Goal: Transaction & Acquisition: Register for event/course

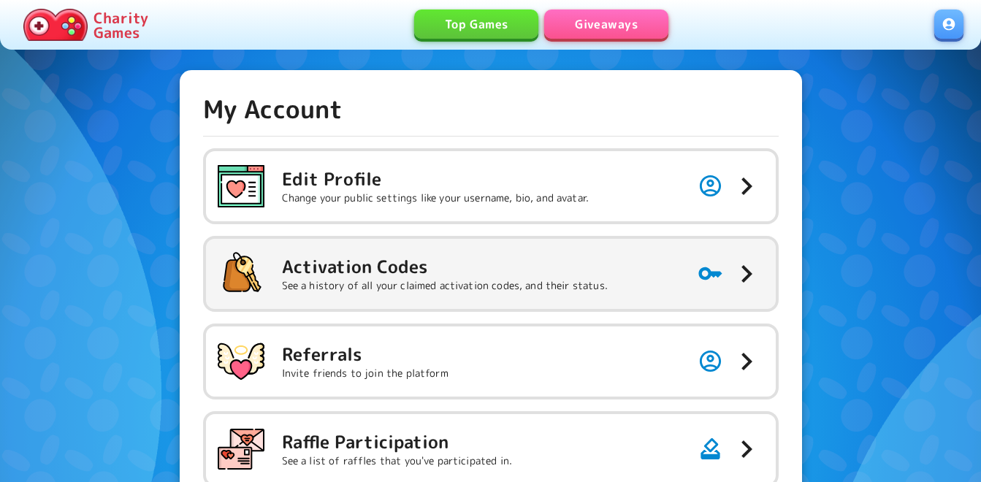
click at [432, 276] on h5 "Activation Codes" at bounding box center [445, 266] width 326 height 23
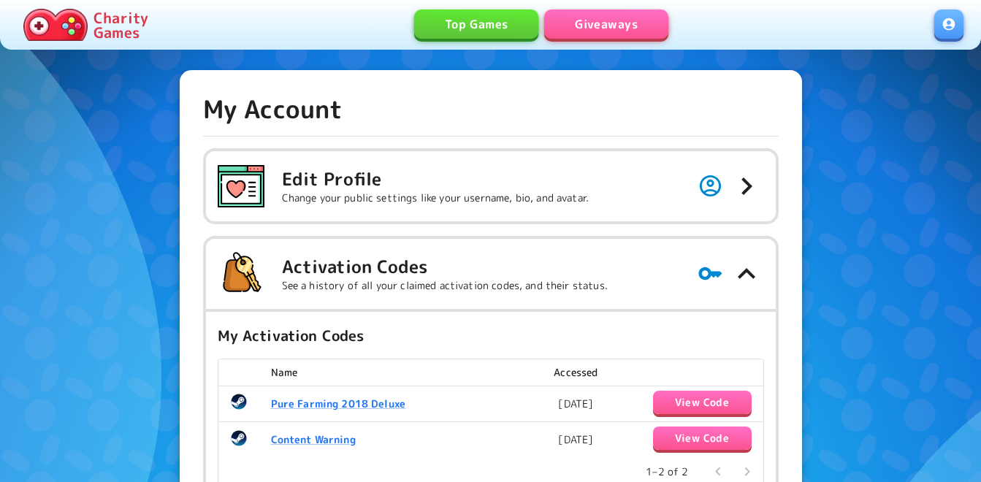
click at [621, 26] on link "Giveaways" at bounding box center [606, 23] width 124 height 29
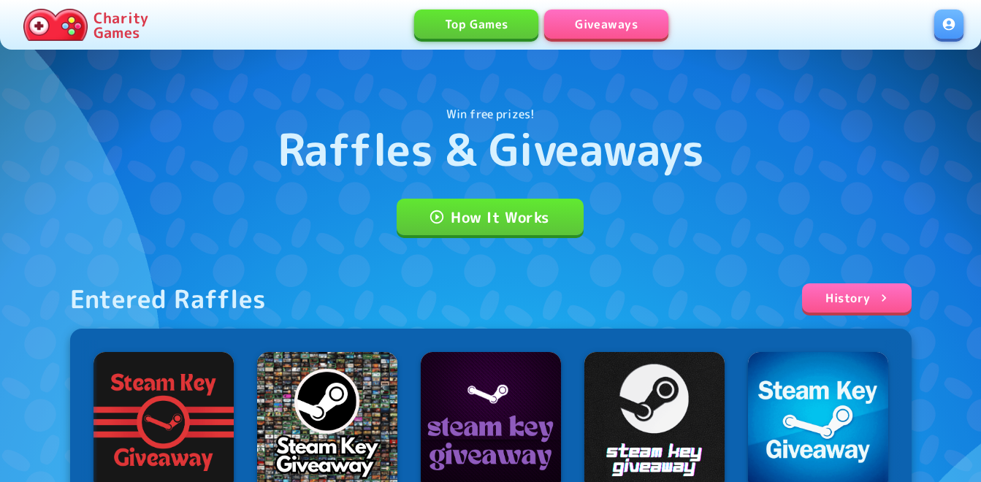
click at [944, 31] on link at bounding box center [948, 23] width 29 height 29
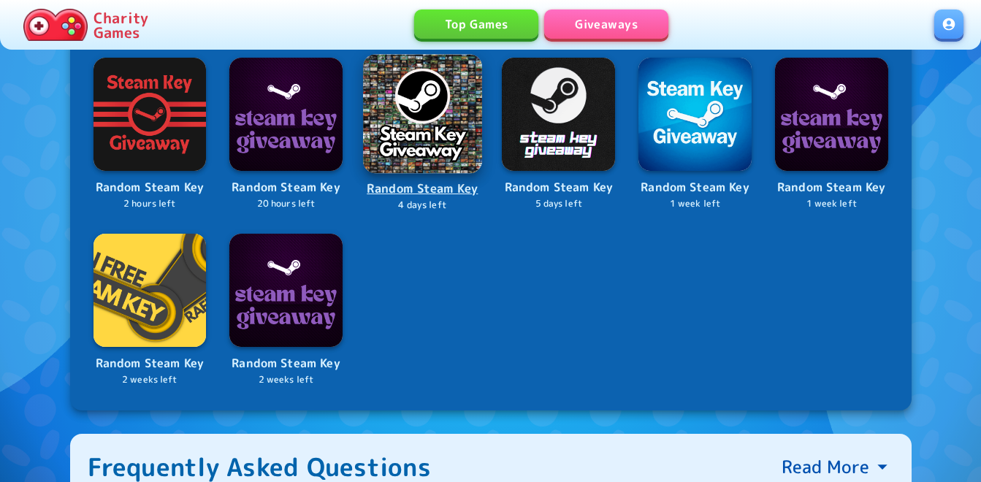
scroll to position [365, 0]
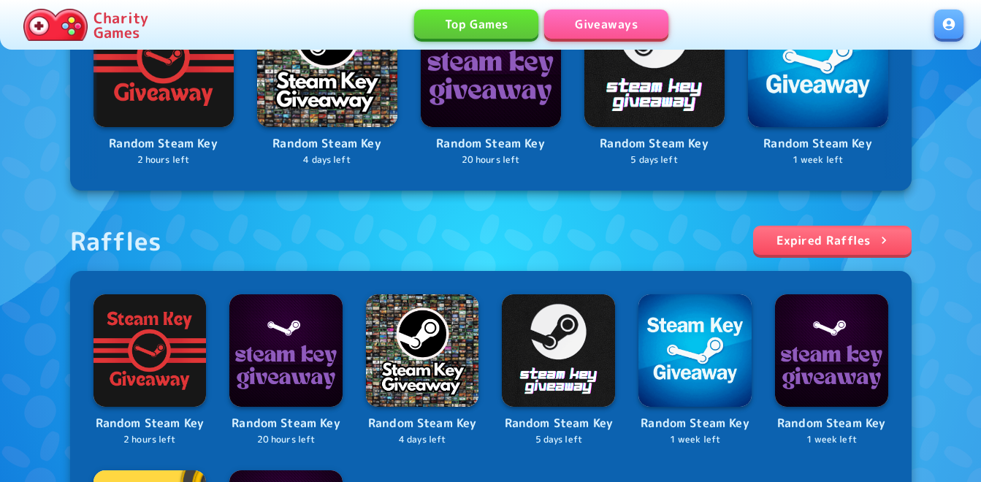
click at [283, 207] on div "Entered Raffles History Random Steam Key 2 hours left Random Steam Key 4 days l…" at bounding box center [490, 282] width 841 height 728
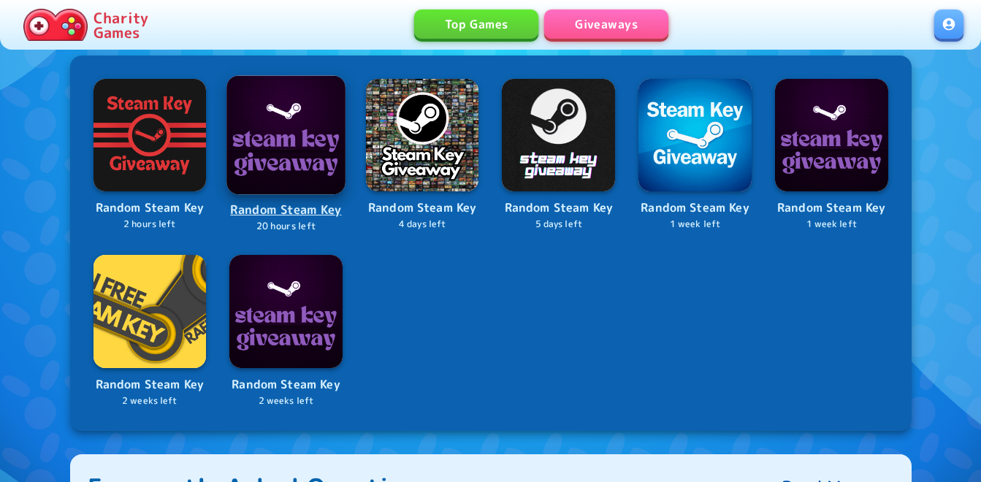
scroll to position [584, 0]
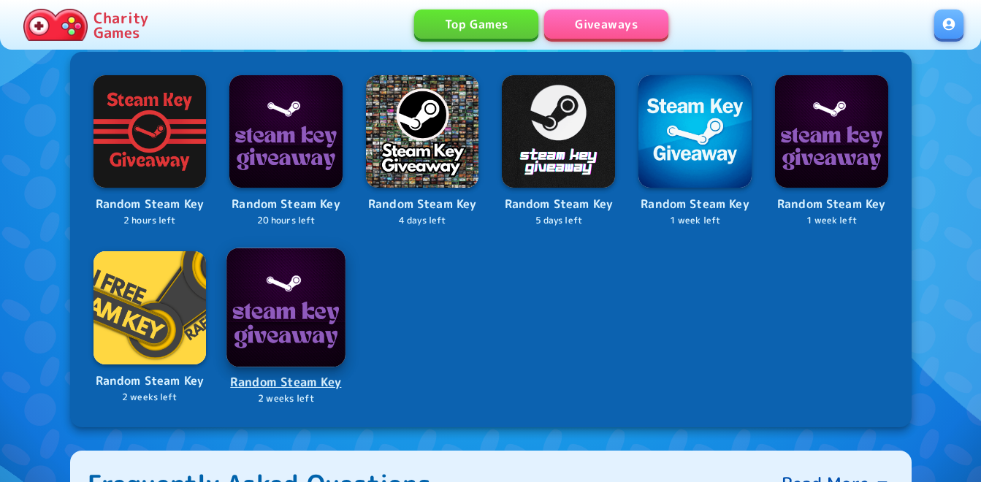
click at [291, 307] on img at bounding box center [285, 307] width 118 height 118
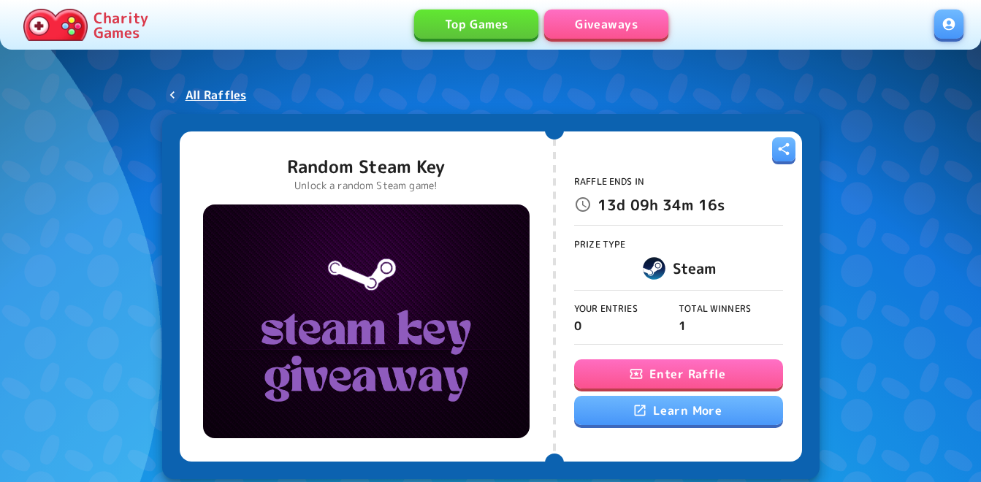
click at [705, 369] on button "Enter Raffle" at bounding box center [678, 373] width 209 height 29
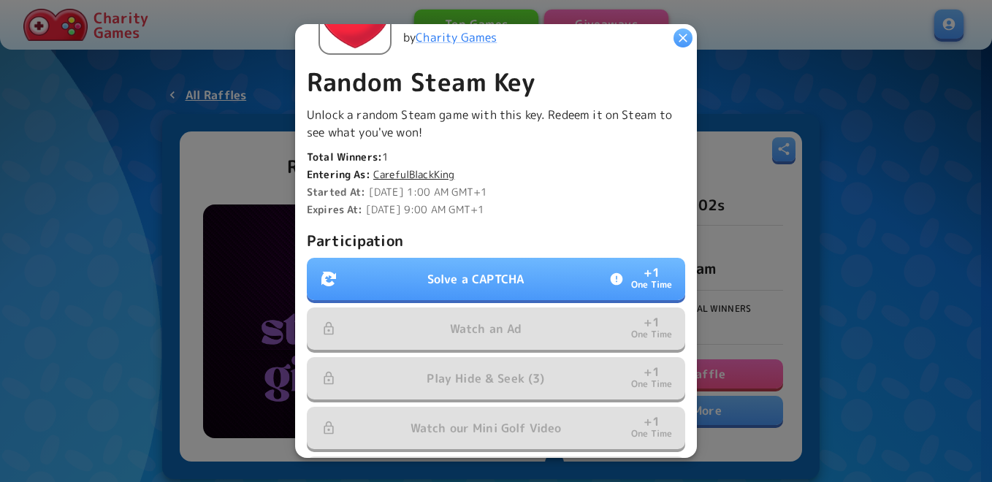
scroll to position [365, 0]
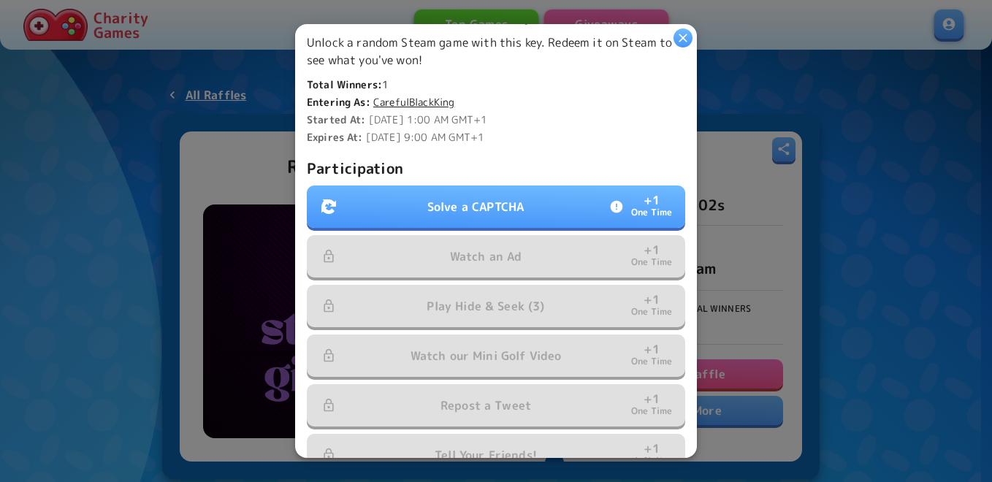
click at [557, 194] on button "Solve a CAPTCHA + 1 One Time" at bounding box center [496, 206] width 378 height 42
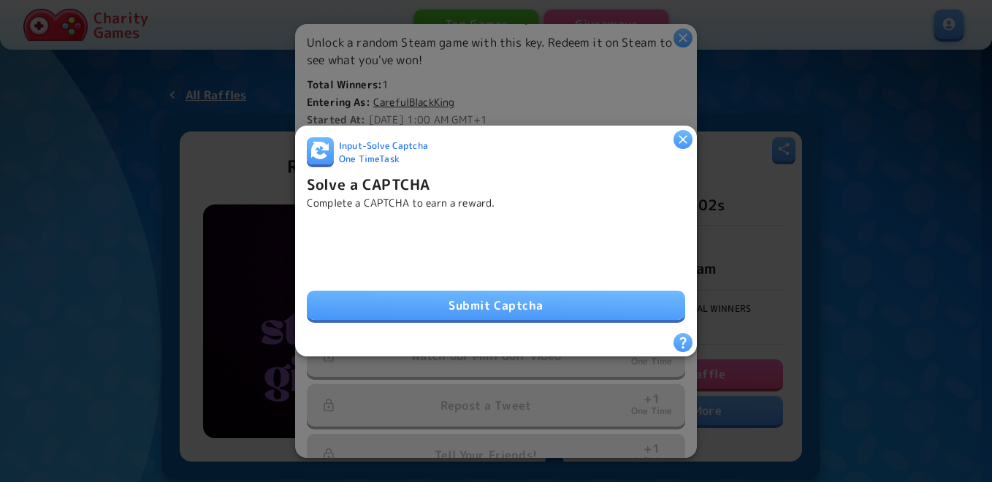
click at [440, 294] on button "Submit Captcha" at bounding box center [496, 305] width 378 height 29
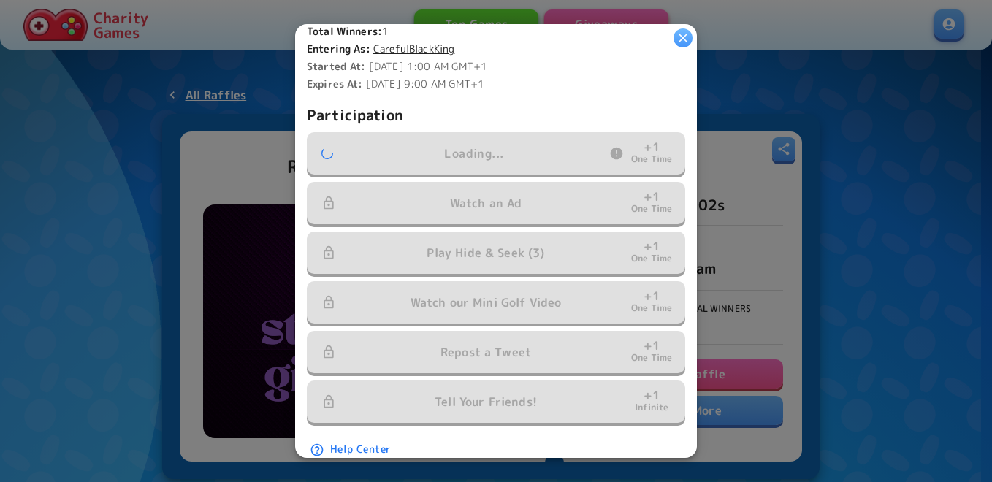
scroll to position [438, 0]
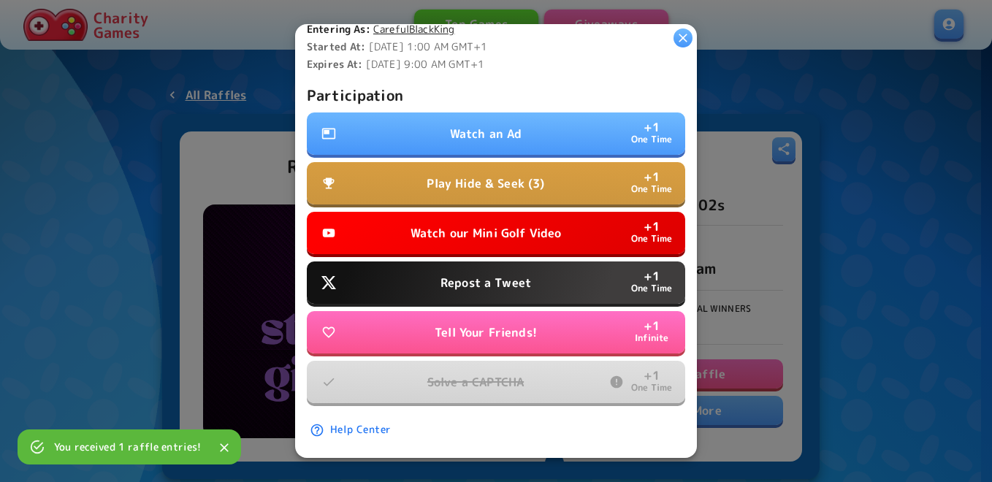
click at [548, 123] on button "Watch an Ad + 1 One Time" at bounding box center [496, 133] width 378 height 42
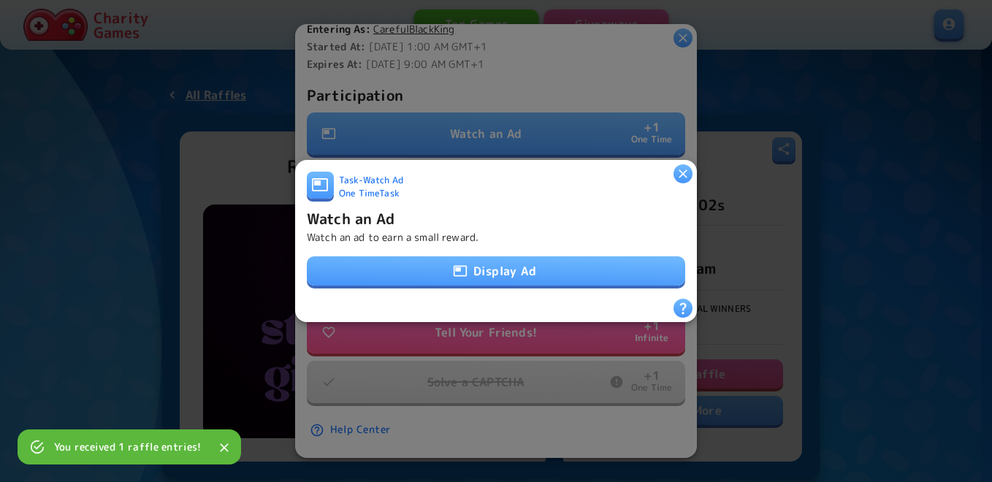
click at [486, 276] on button "Display Ad" at bounding box center [496, 270] width 378 height 29
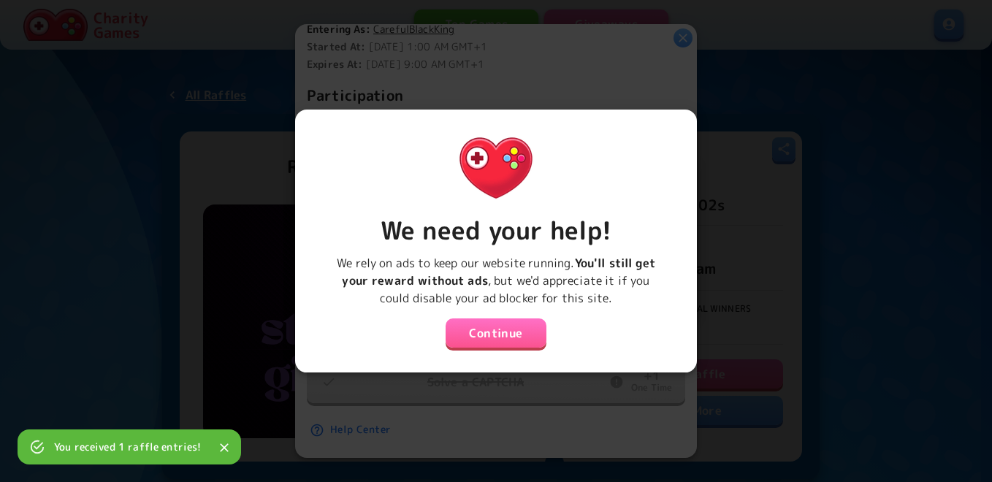
click at [495, 329] on button "Continue" at bounding box center [495, 332] width 101 height 29
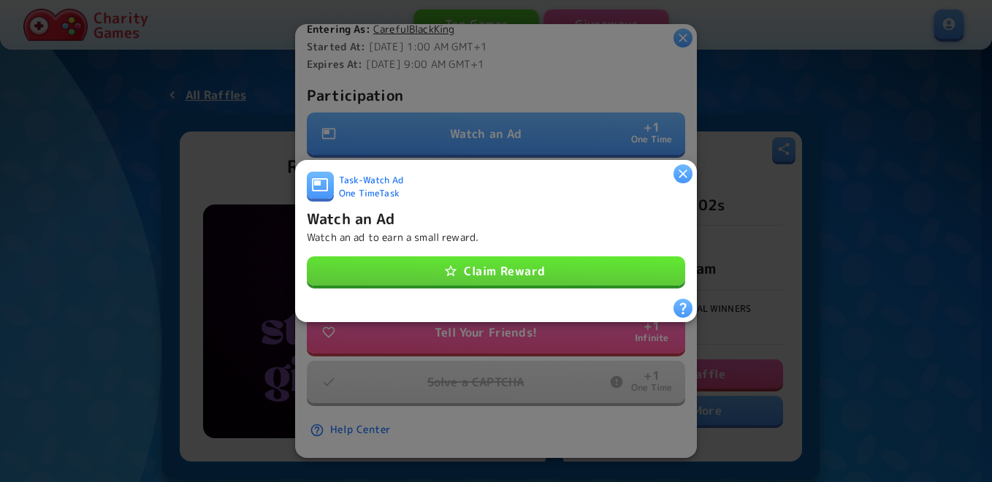
click at [499, 261] on button "Claim Reward" at bounding box center [496, 270] width 378 height 29
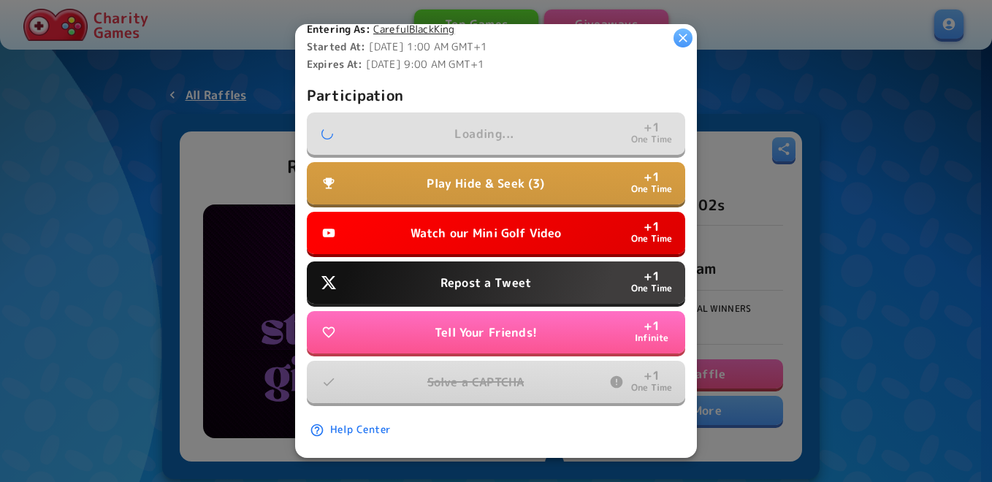
click at [504, 235] on p "Watch our Mini Golf Video" at bounding box center [485, 233] width 151 height 18
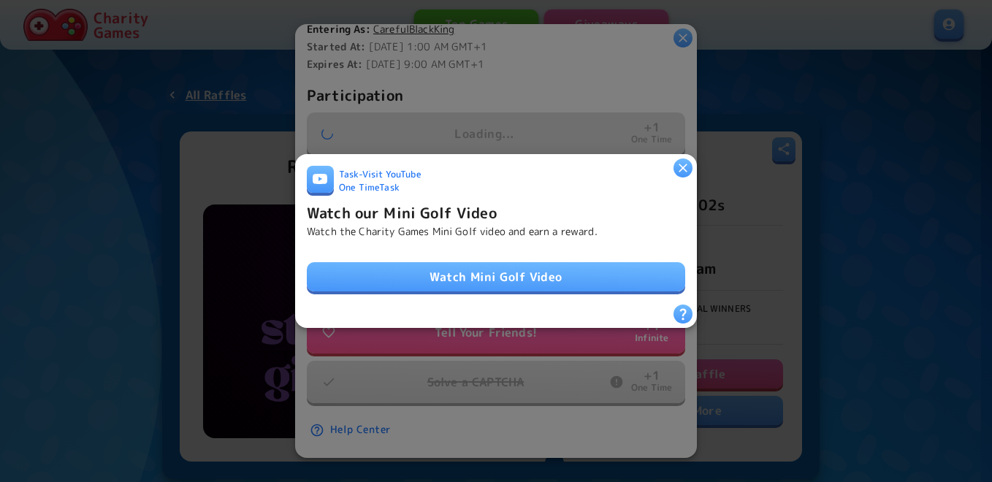
click at [503, 269] on link "Watch Mini Golf Video" at bounding box center [496, 276] width 378 height 29
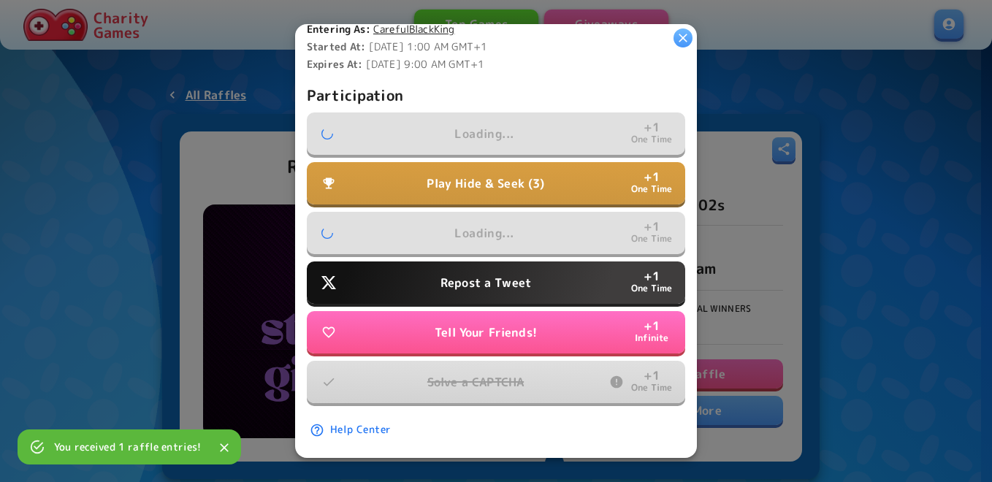
click at [522, 274] on p "Repost a Tweet" at bounding box center [485, 283] width 91 height 18
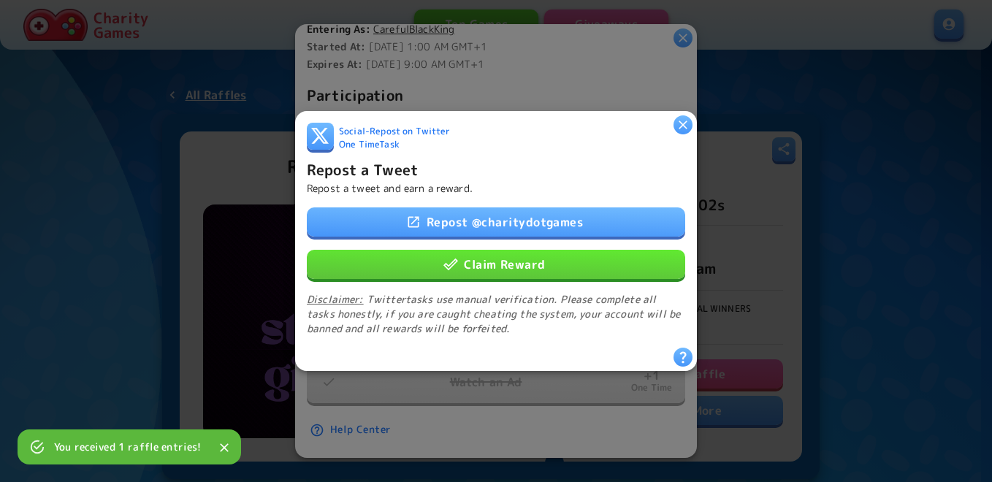
click at [519, 252] on button "Claim Reward" at bounding box center [496, 264] width 378 height 29
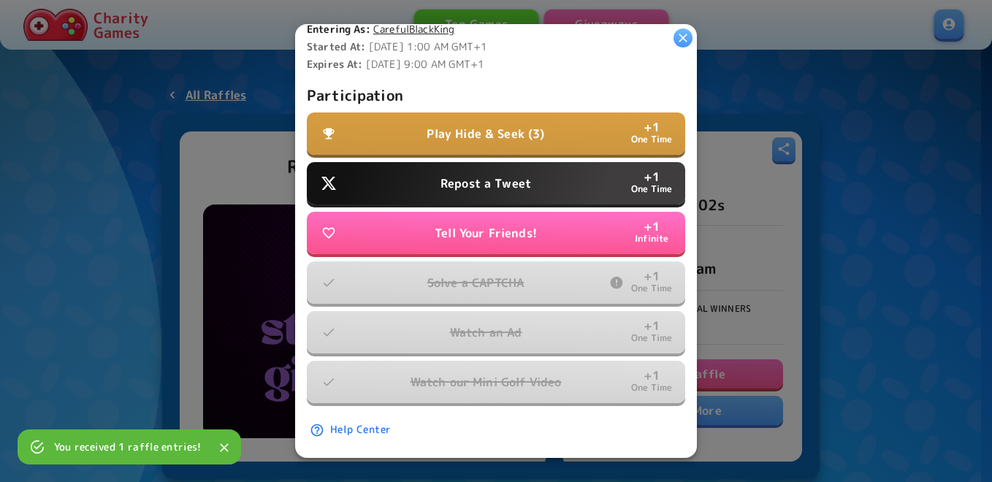
click at [491, 129] on p "Play Hide & Seek (3)" at bounding box center [485, 134] width 118 height 18
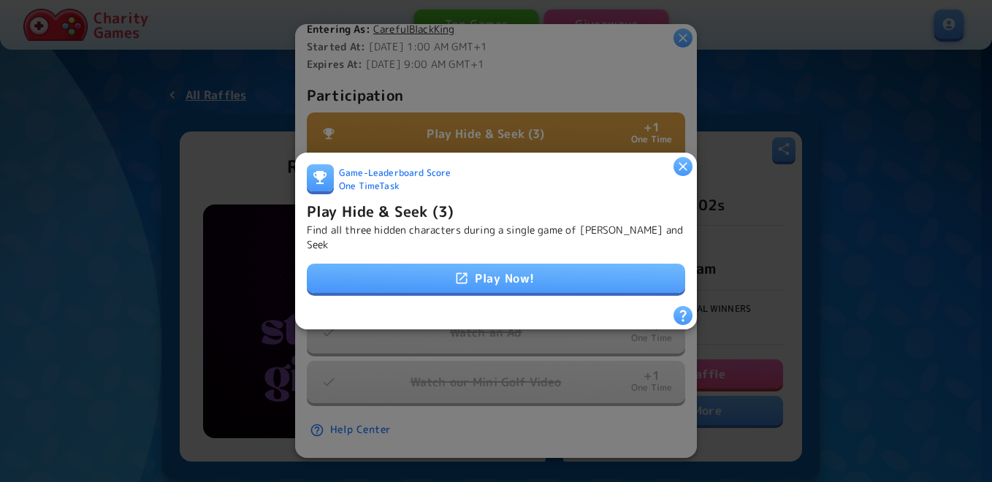
click at [479, 272] on link "Play Now!" at bounding box center [496, 278] width 378 height 29
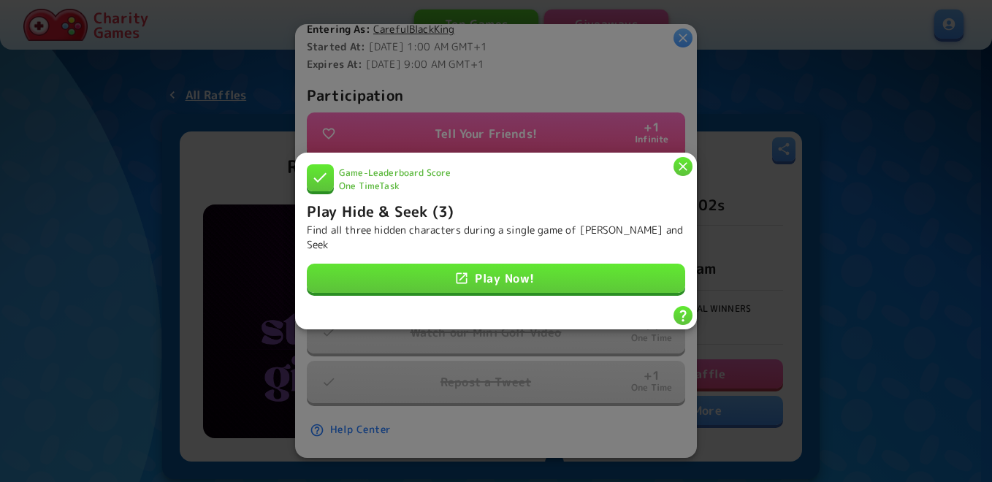
click at [413, 211] on h6 "Play Hide & Seek (3)" at bounding box center [380, 210] width 147 height 23
click at [686, 162] on icon "button" at bounding box center [682, 166] width 15 height 15
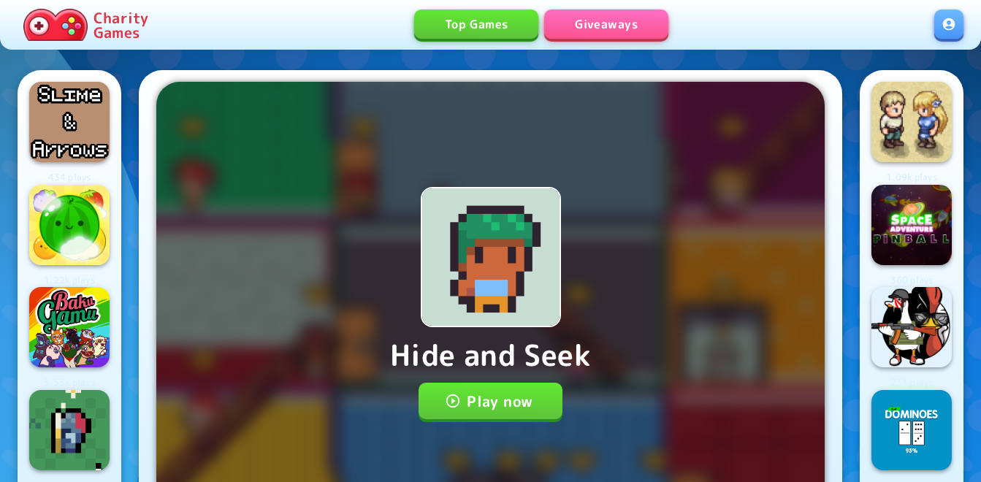
click at [478, 410] on button "Play now" at bounding box center [490, 401] width 144 height 37
